Goal: Information Seeking & Learning: Understand process/instructions

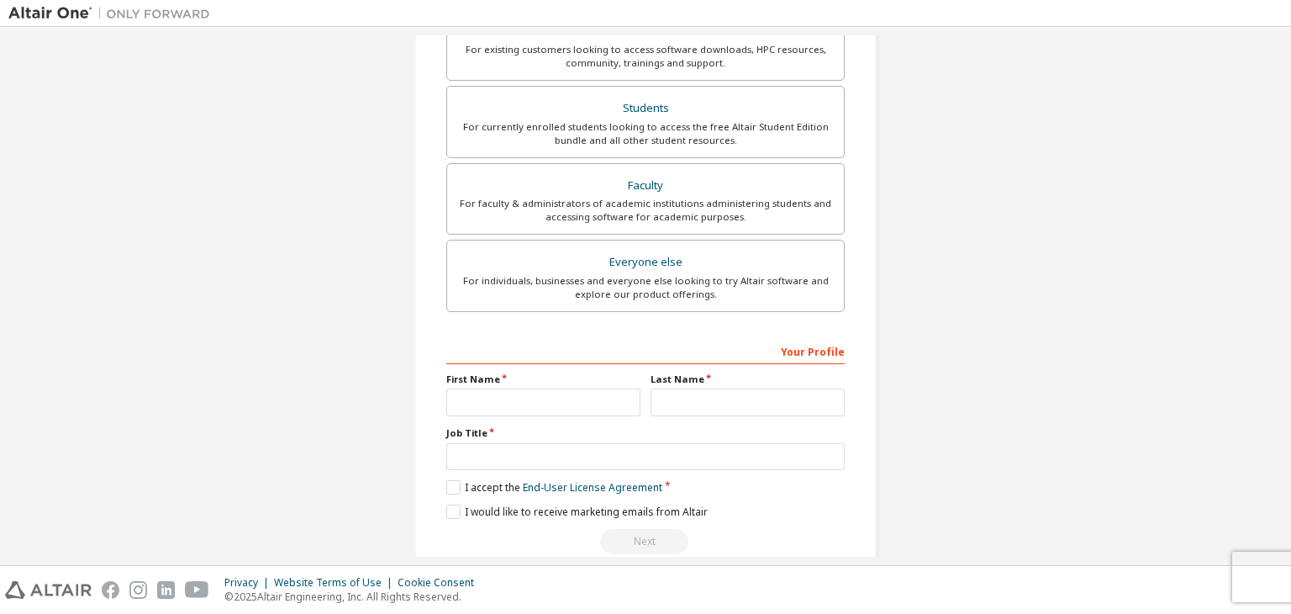
scroll to position [366, 0]
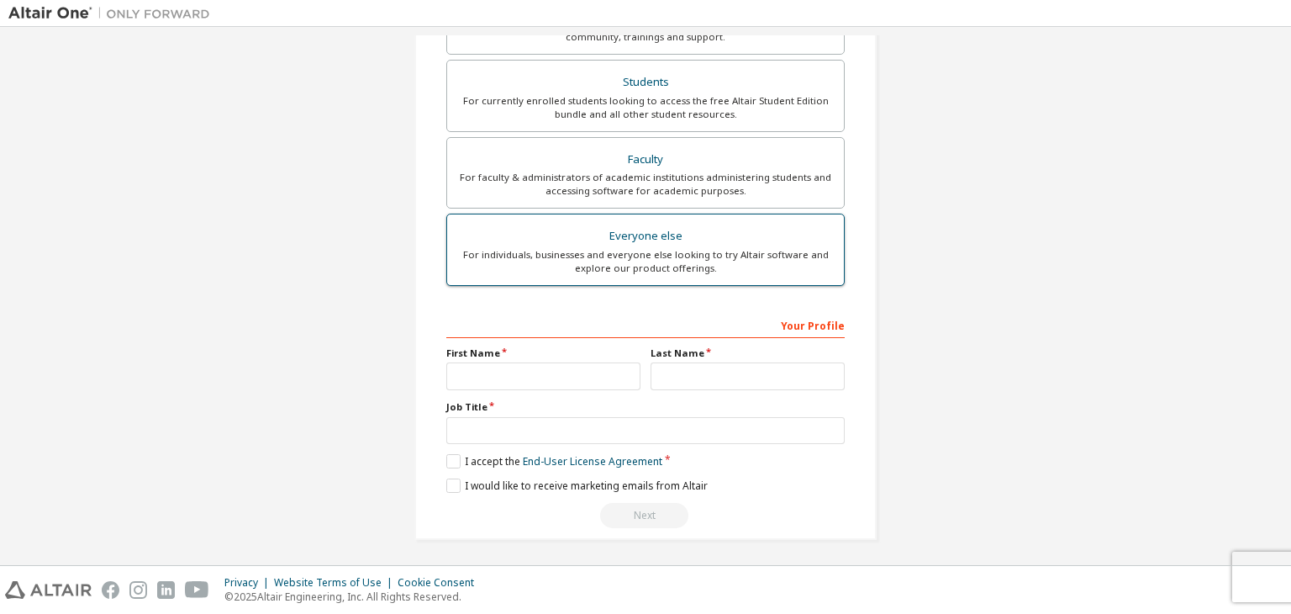
click at [463, 228] on div "Everyone else" at bounding box center [645, 236] width 377 height 24
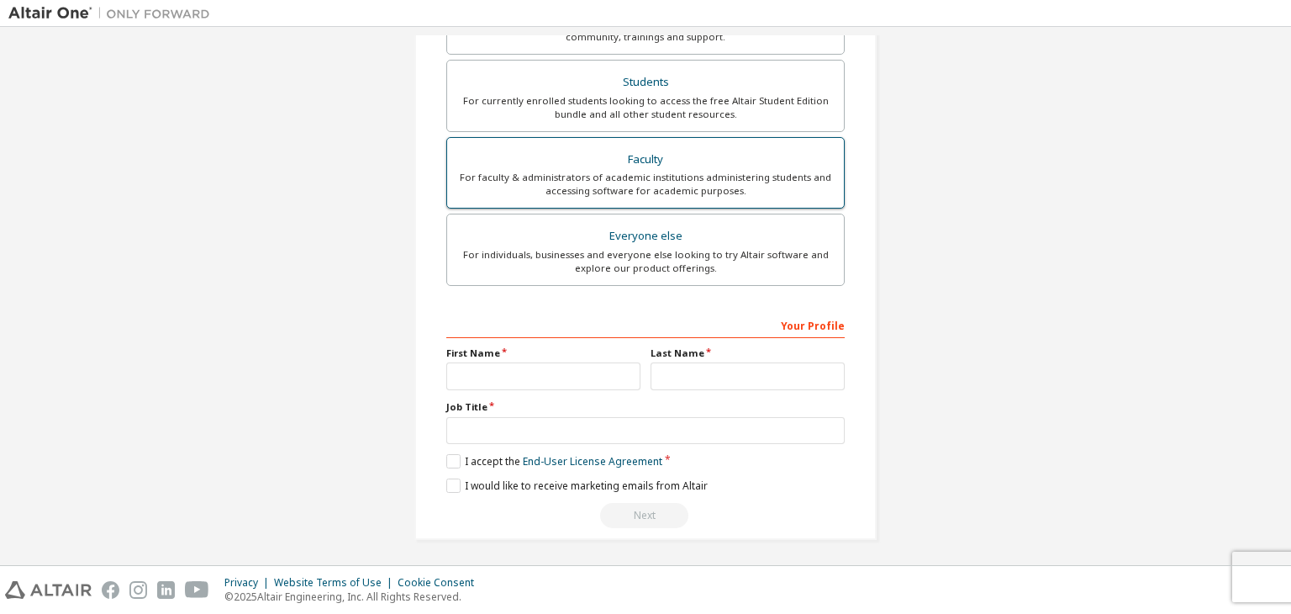
scroll to position [0, 0]
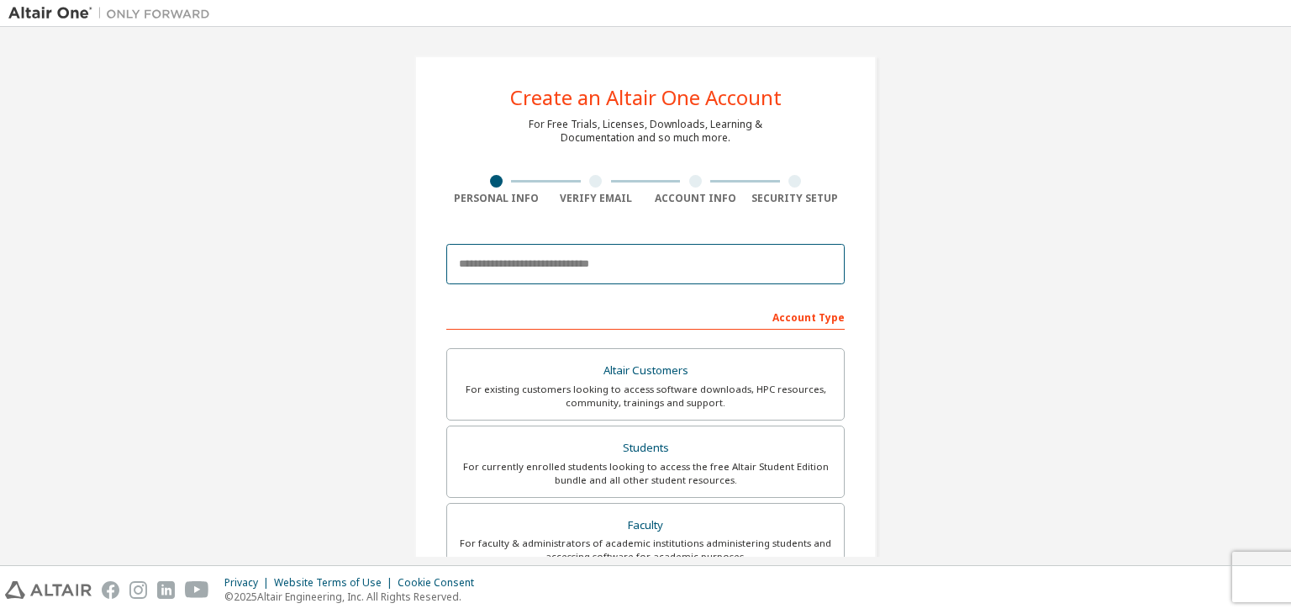
click at [566, 261] on input "email" at bounding box center [645, 264] width 398 height 40
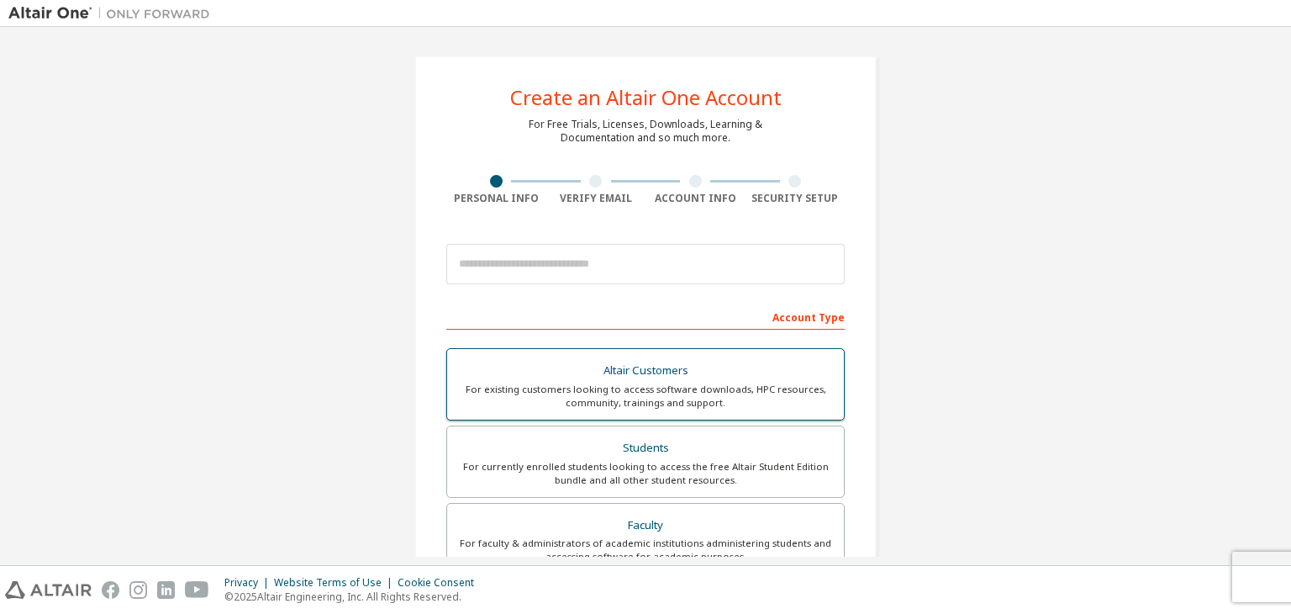
click at [467, 404] on div "For existing customers looking to access software downloads, HPC resources, com…" at bounding box center [645, 396] width 377 height 27
